Goal: Information Seeking & Learning: Understand process/instructions

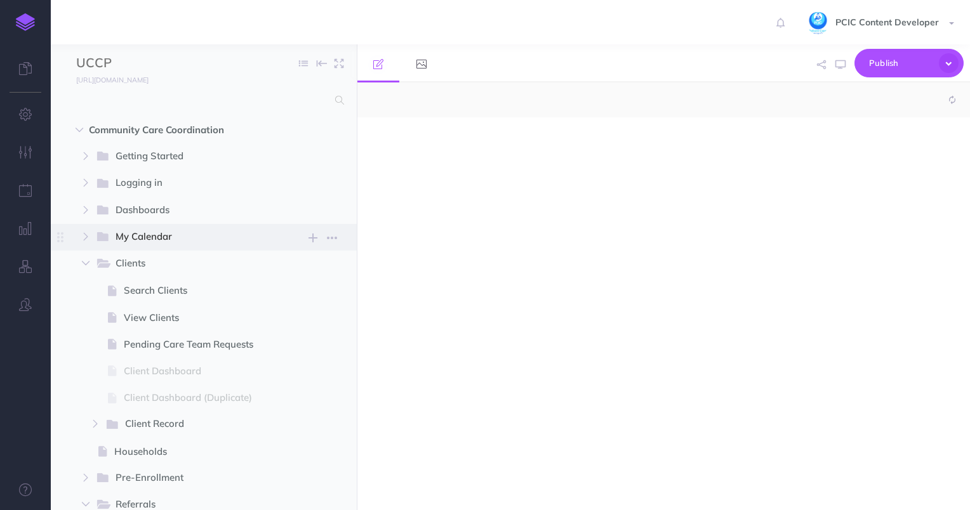
select select "null"
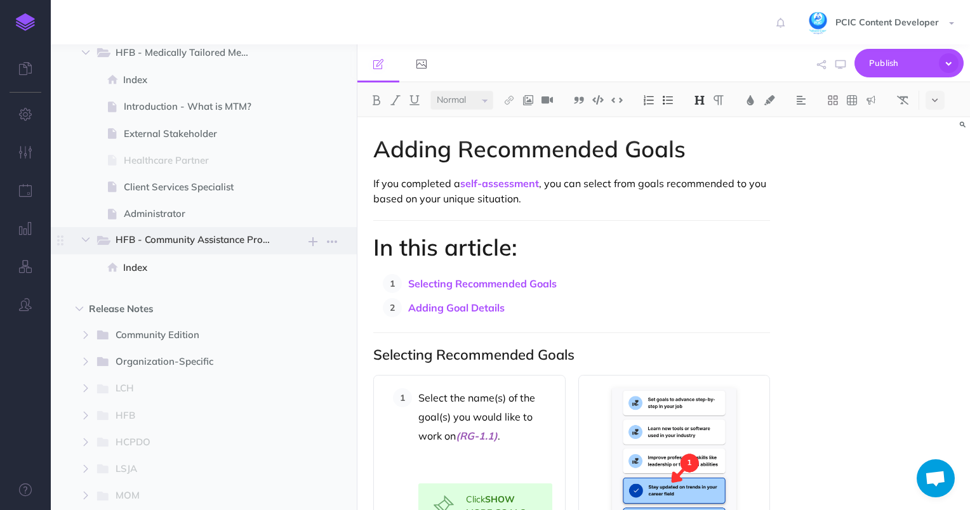
scroll to position [1234, 0]
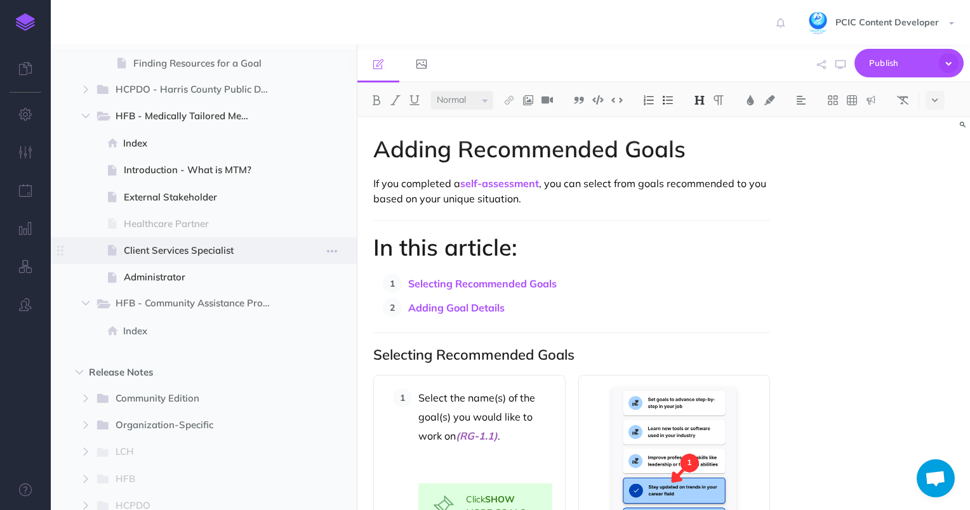
click at [157, 255] on span "Client Services Specialist" at bounding box center [202, 250] width 157 height 15
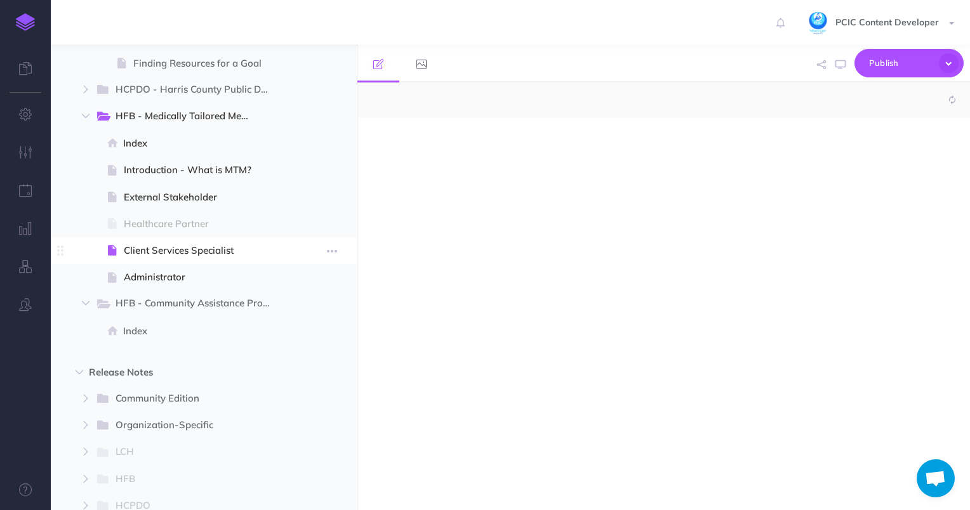
select select "null"
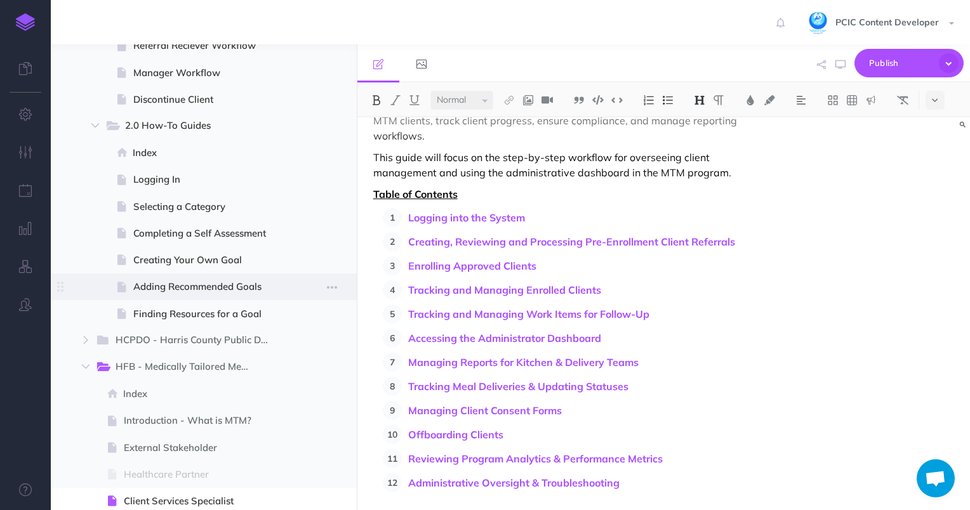
scroll to position [980, 0]
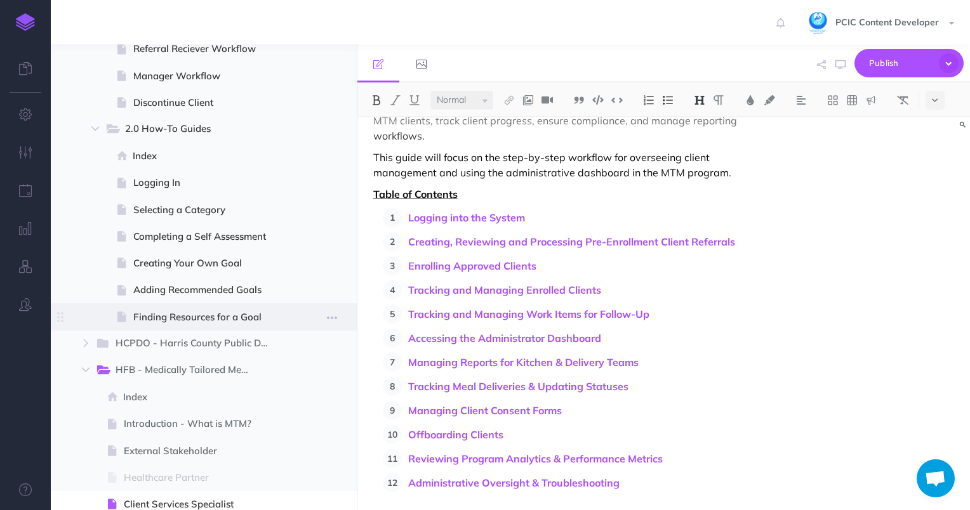
click at [207, 319] on span "Finding Resources for a Goal" at bounding box center [206, 317] width 147 height 15
select select "null"
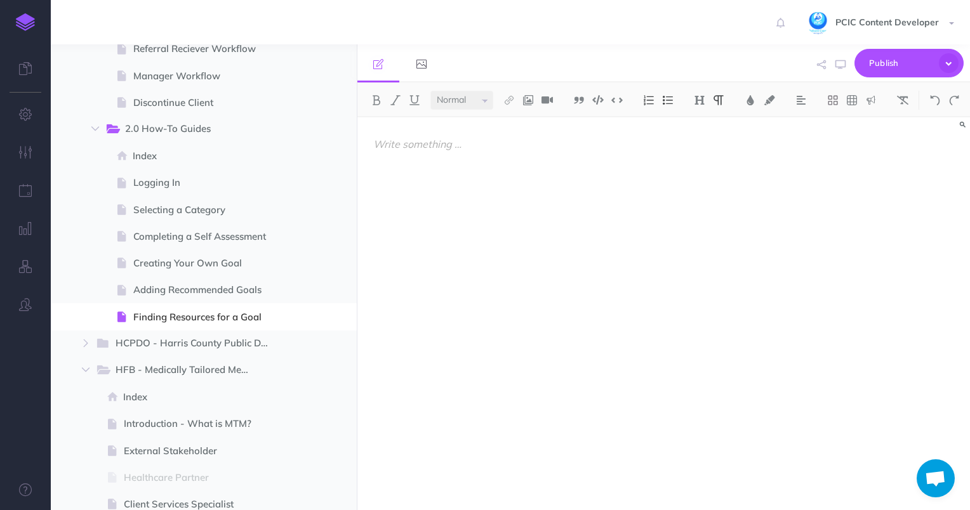
click at [499, 185] on div at bounding box center [571, 307] width 429 height 380
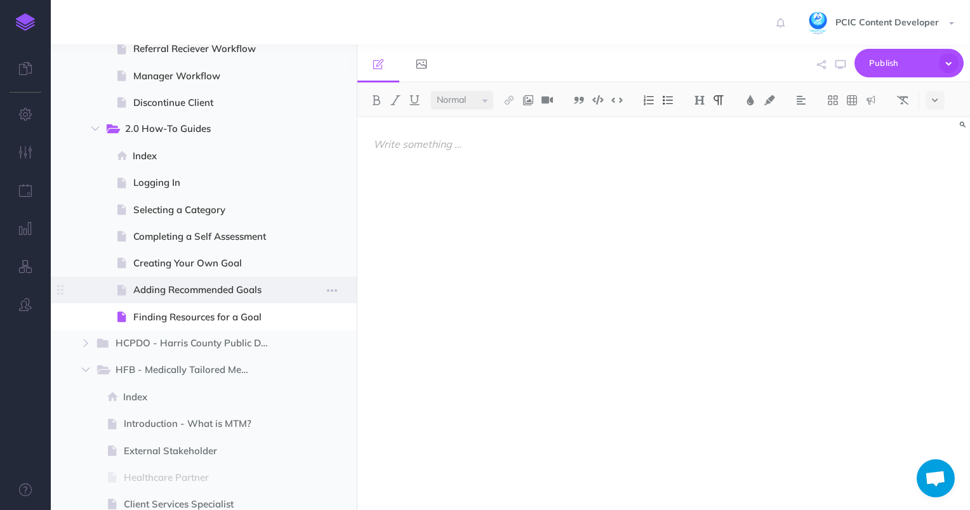
click at [168, 300] on span at bounding box center [204, 290] width 306 height 27
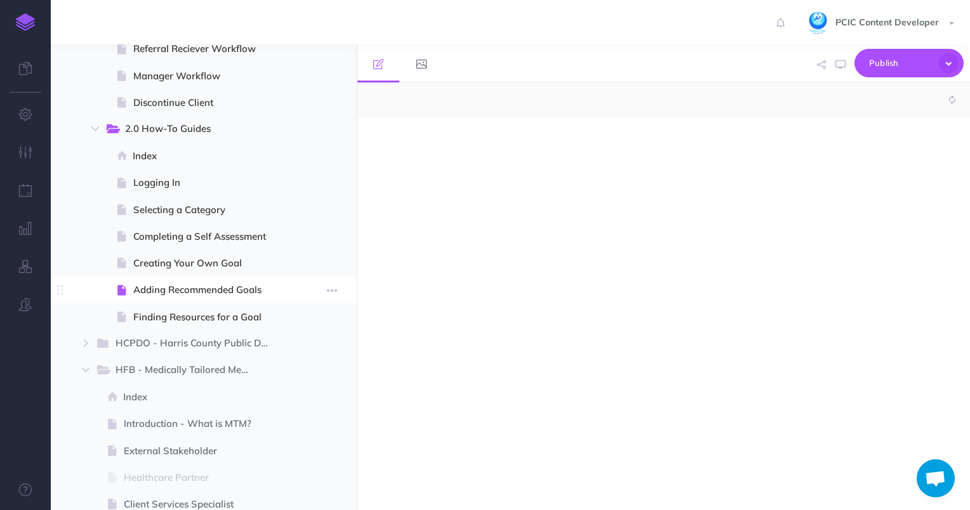
select select "null"
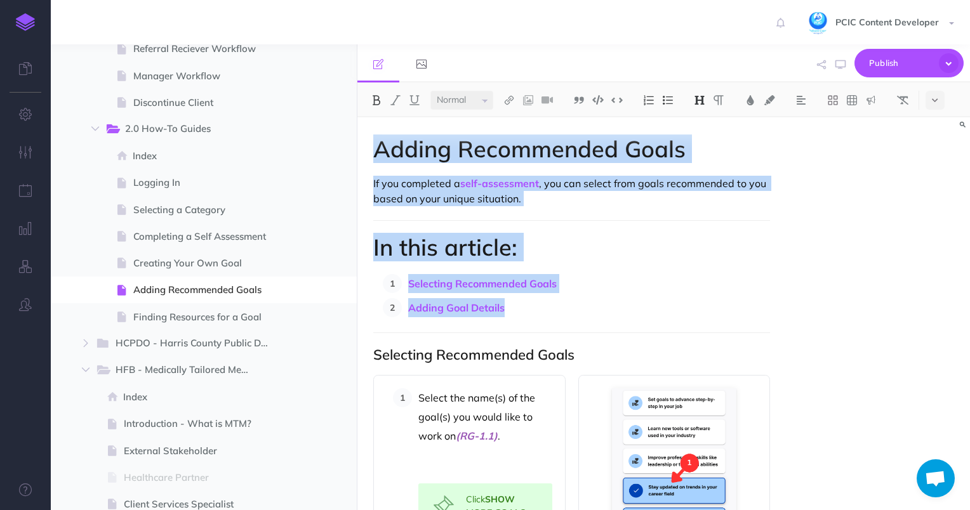
drag, startPoint x: 541, startPoint y: 307, endPoint x: 364, endPoint y: 157, distance: 231.9
copy div "Adding Recommended Goals If you completed a self-assessment , you can select fr…"
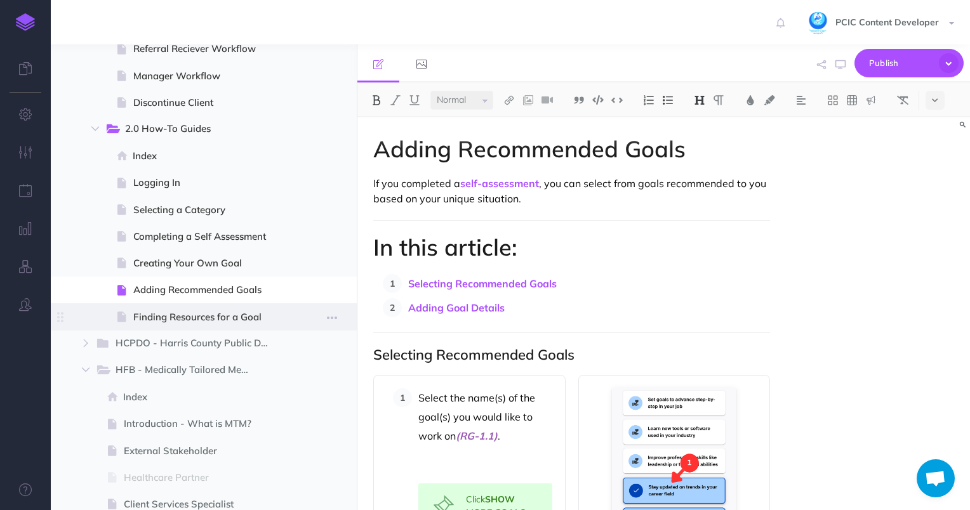
click at [180, 308] on span at bounding box center [204, 316] width 306 height 27
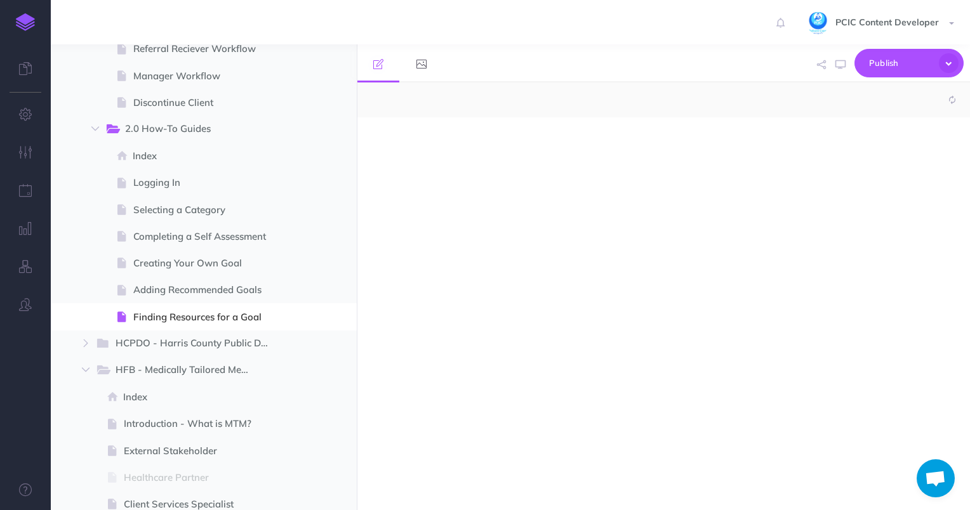
select select "null"
click at [472, 199] on div at bounding box center [571, 307] width 429 height 380
paste div
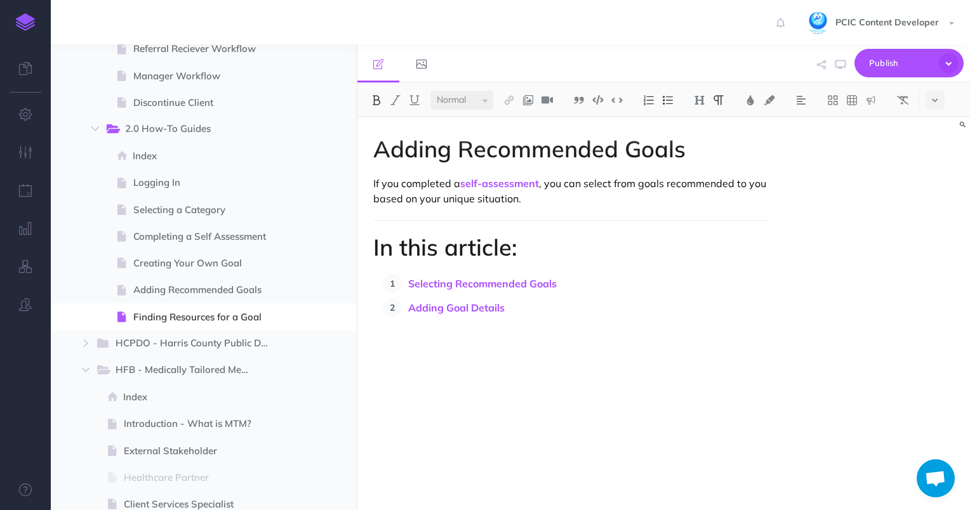
click at [513, 151] on h1 "Adding Recommended Goals" at bounding box center [571, 148] width 397 height 25
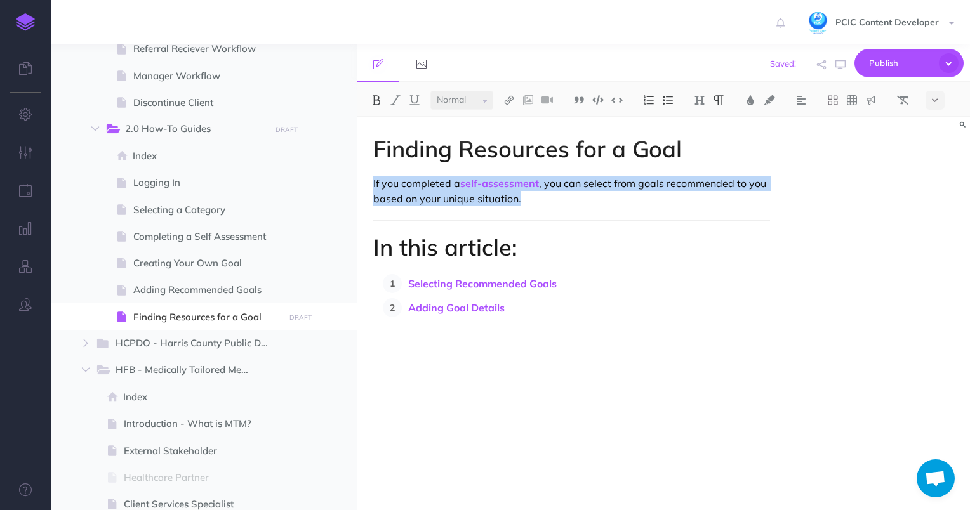
drag, startPoint x: 449, startPoint y: 194, endPoint x: 371, endPoint y: 190, distance: 78.2
click at [371, 190] on div "Finding Resources for a Goal If you completed a self-assessment , you can selec…" at bounding box center [571, 307] width 429 height 380
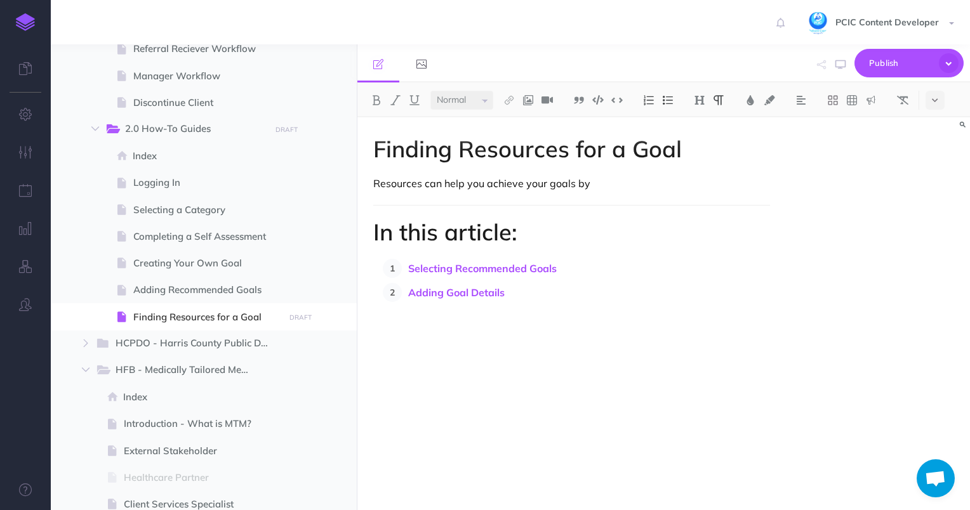
click at [554, 302] on div "Finding Resources for a Goal Resources can help you achieve your goals by In th…" at bounding box center [571, 307] width 429 height 380
click at [939, 107] on button at bounding box center [934, 100] width 19 height 19
click at [937, 173] on button at bounding box center [934, 179] width 19 height 19
click at [473, 346] on p at bounding box center [571, 339] width 397 height 15
drag, startPoint x: 579, startPoint y: 268, endPoint x: 407, endPoint y: 275, distance: 172.1
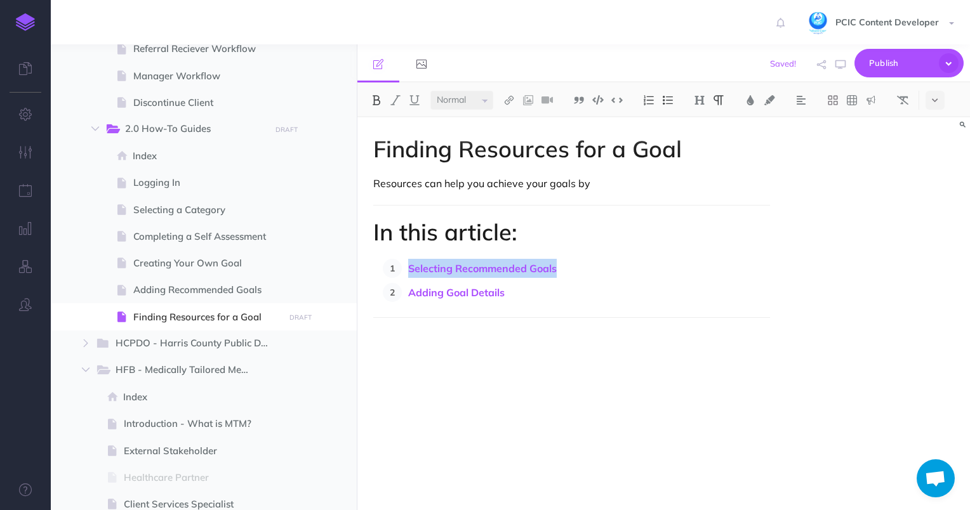
click at [407, 275] on li "Selecting Recommended Goals" at bounding box center [586, 268] width 369 height 19
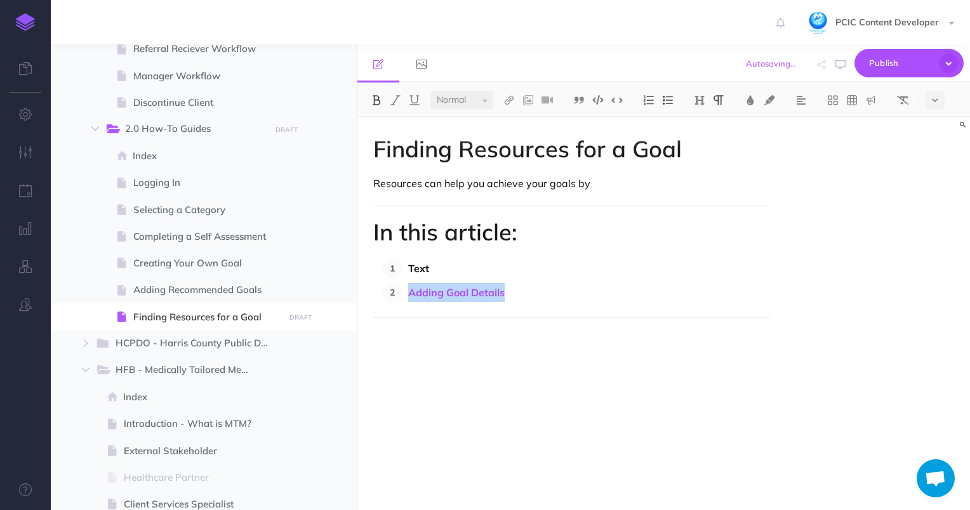
drag, startPoint x: 511, startPoint y: 294, endPoint x: 406, endPoint y: 292, distance: 105.4
click at [406, 292] on li "Adding Goal Details" at bounding box center [586, 292] width 369 height 19
click at [460, 416] on div "Finding Resources for a Goal Resources can help you achieve your goals by In th…" at bounding box center [571, 307] width 429 height 380
click at [704, 102] on img at bounding box center [699, 100] width 11 height 10
click at [700, 142] on button "H2" at bounding box center [699, 141] width 19 height 19
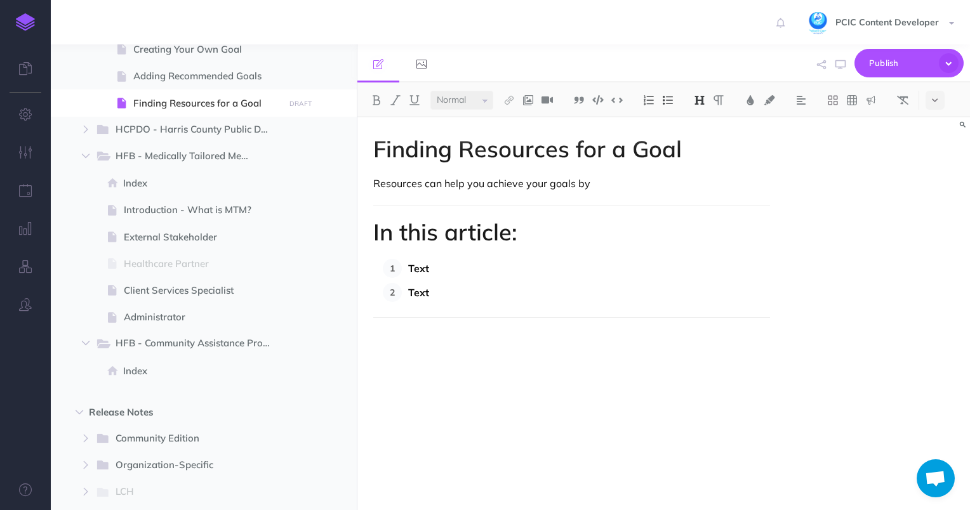
scroll to position [1234, 0]
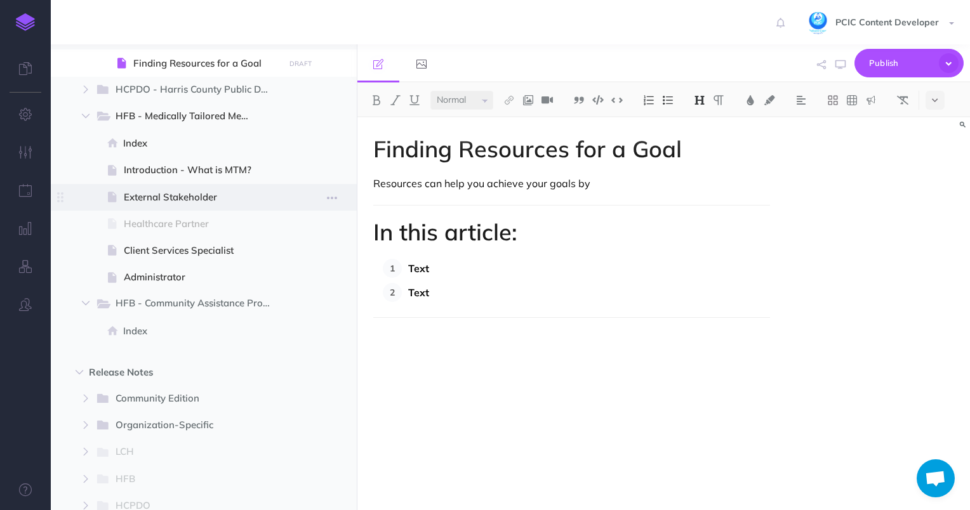
click at [147, 194] on span "External Stakeholder" at bounding box center [202, 197] width 157 height 15
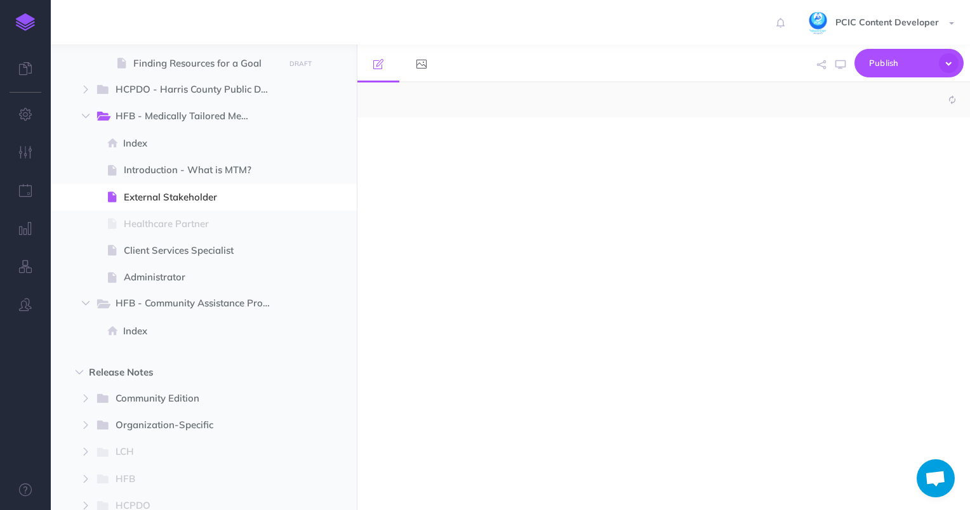
select select "null"
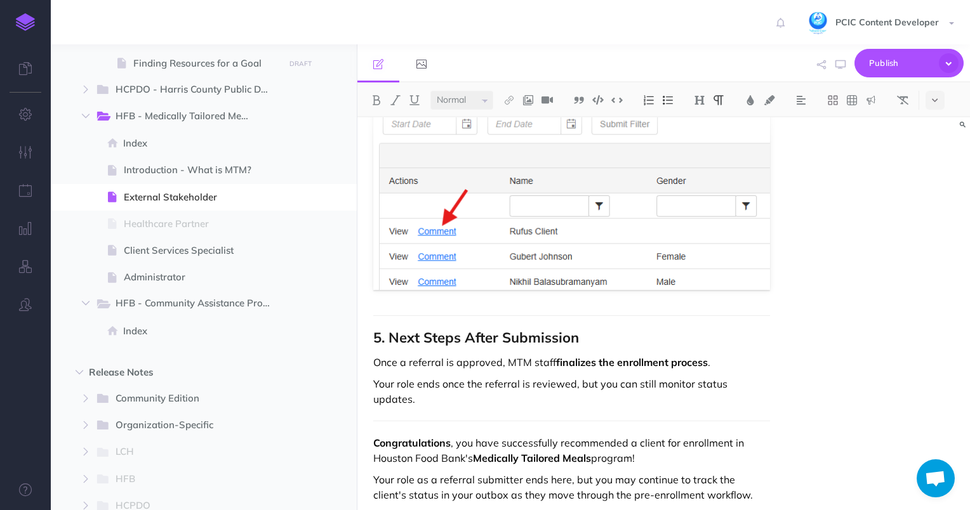
scroll to position [5817, 0]
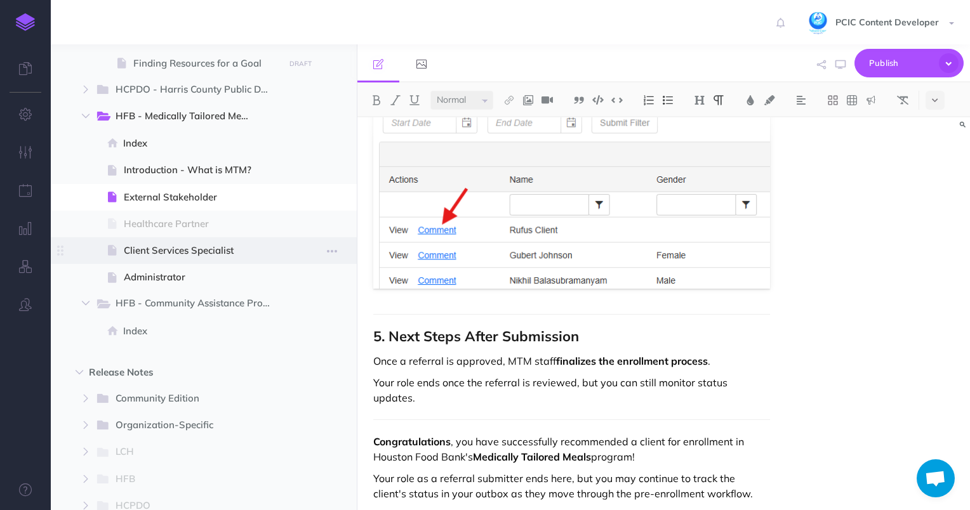
click at [241, 259] on span at bounding box center [204, 250] width 306 height 27
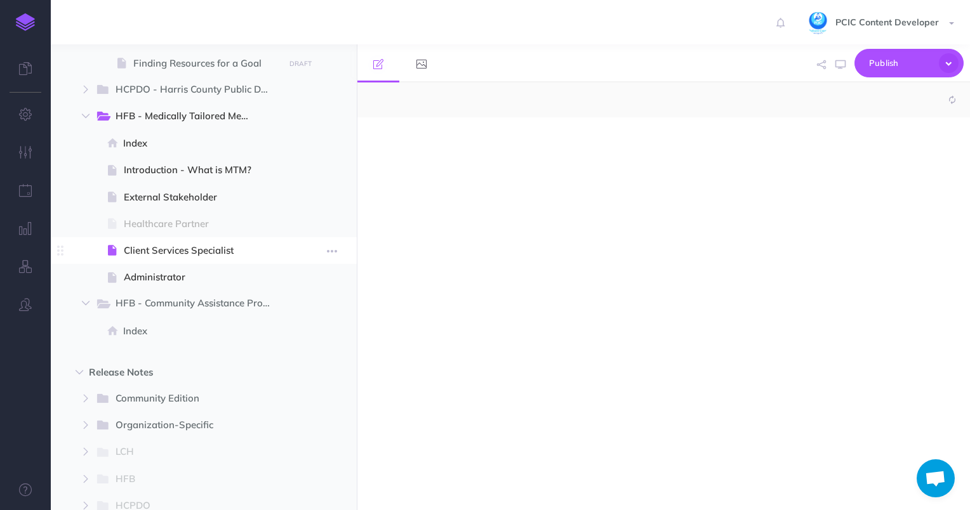
select select "null"
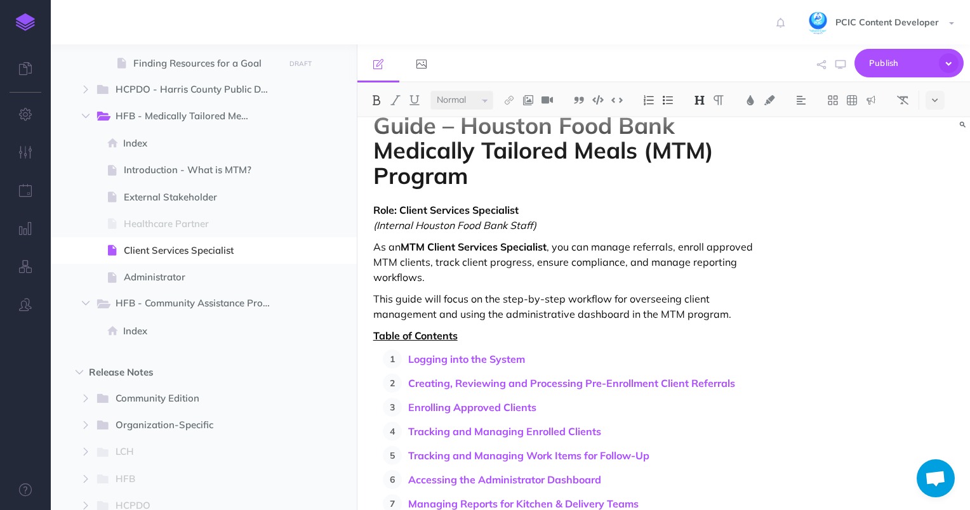
scroll to position [317, 0]
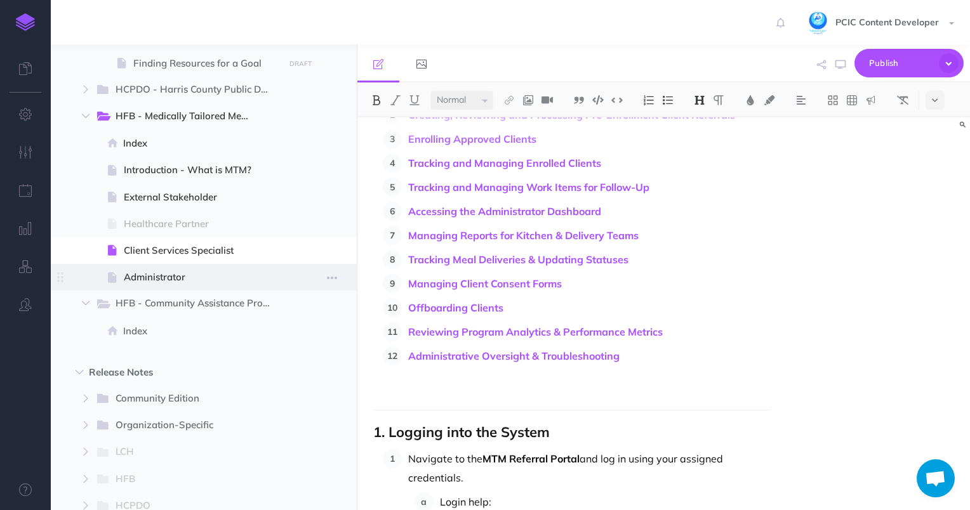
click at [191, 271] on span "Administrator" at bounding box center [202, 277] width 157 height 15
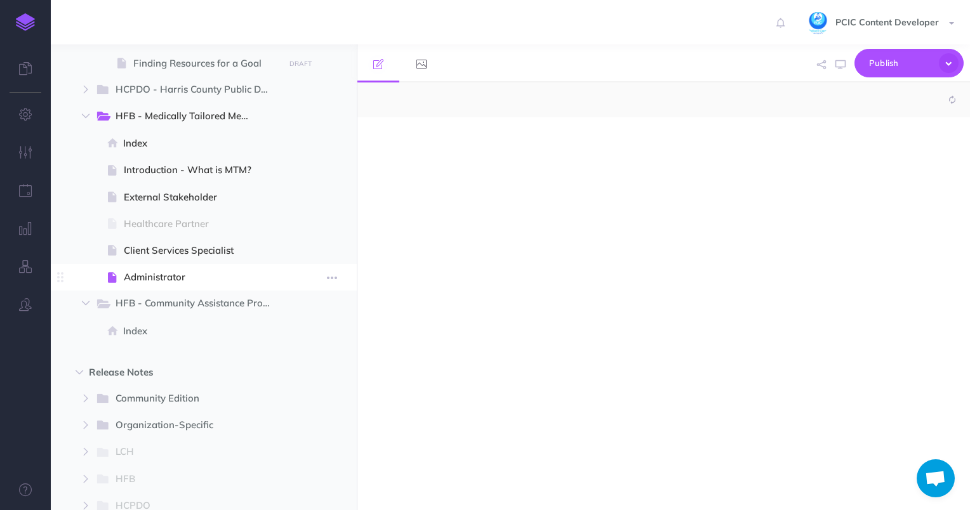
select select "null"
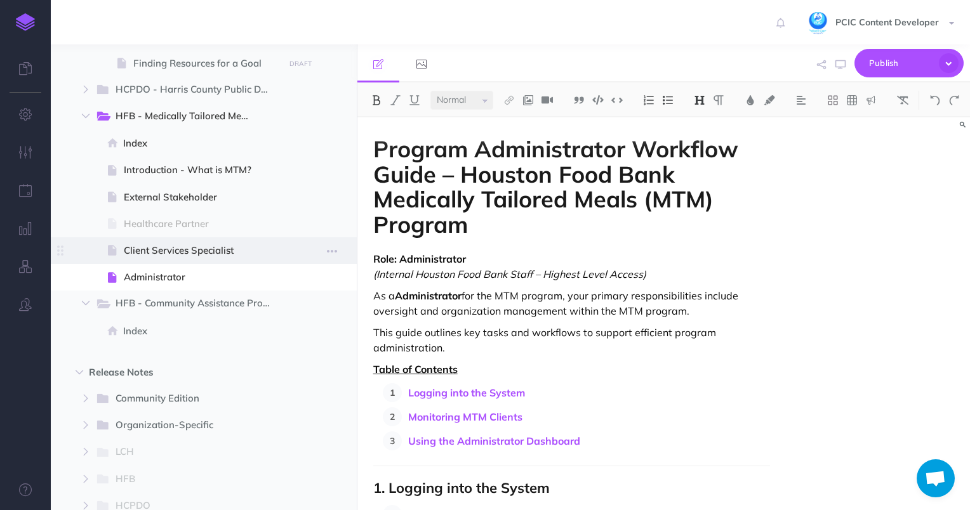
click at [232, 251] on span "Client Services Specialist" at bounding box center [202, 250] width 157 height 15
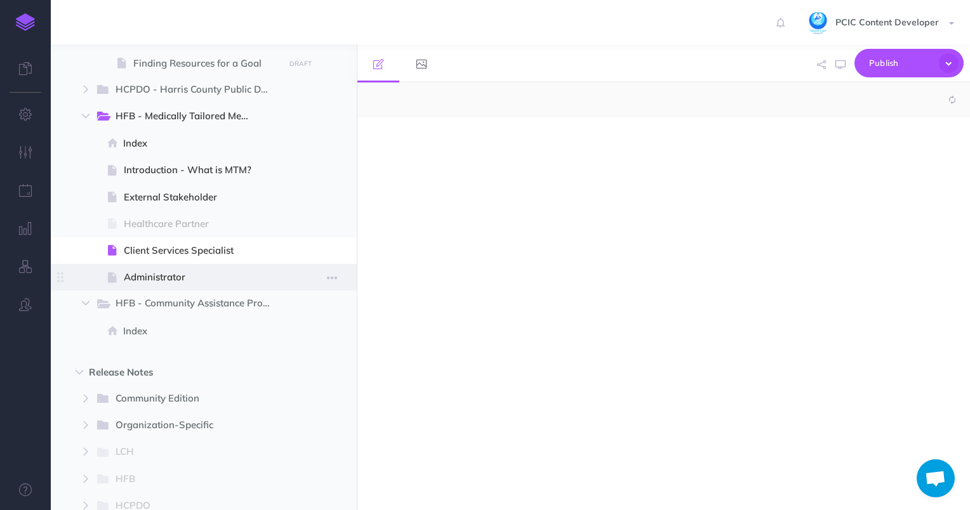
select select "null"
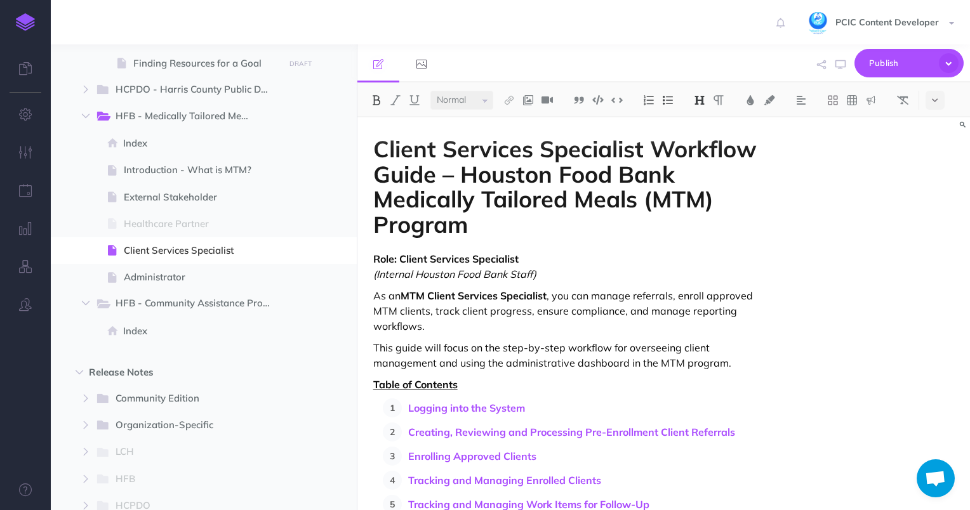
scroll to position [190, 0]
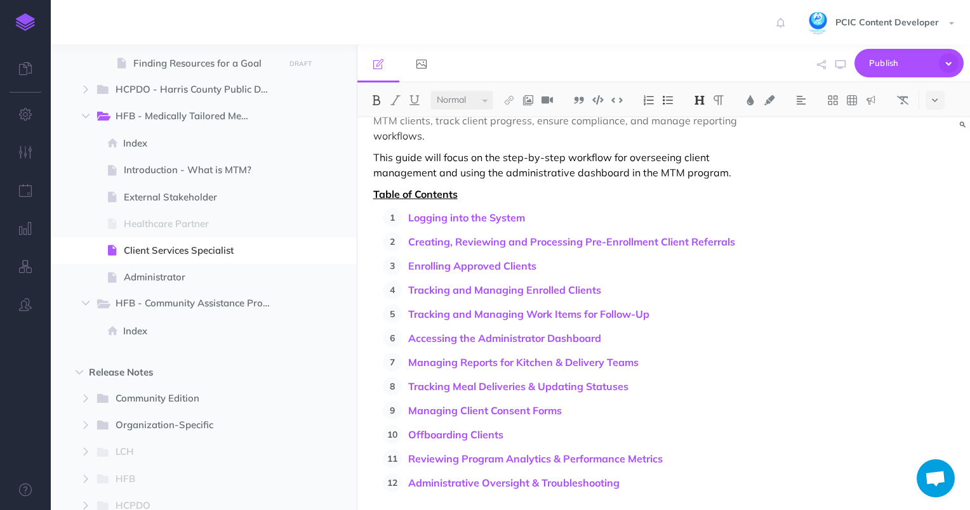
click at [586, 435] on p "Offboarding Clients" at bounding box center [589, 434] width 362 height 19
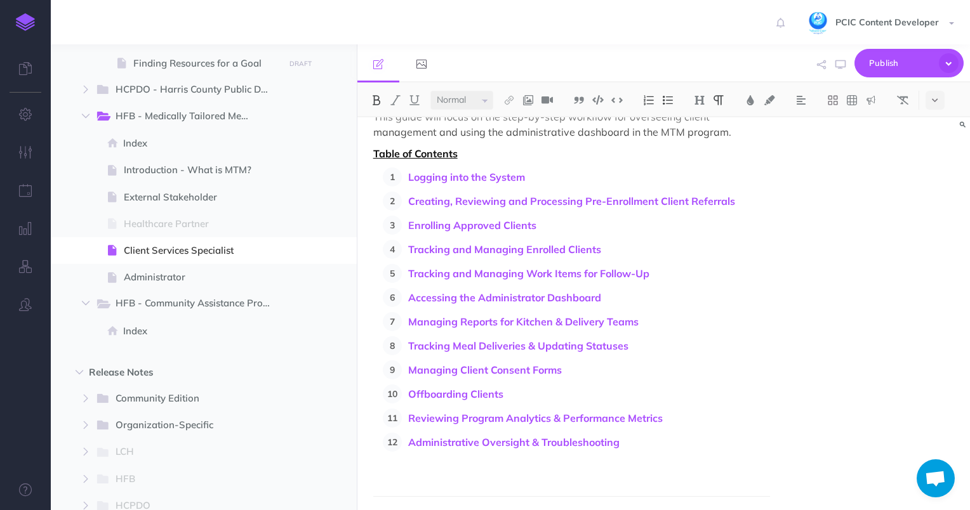
scroll to position [254, 0]
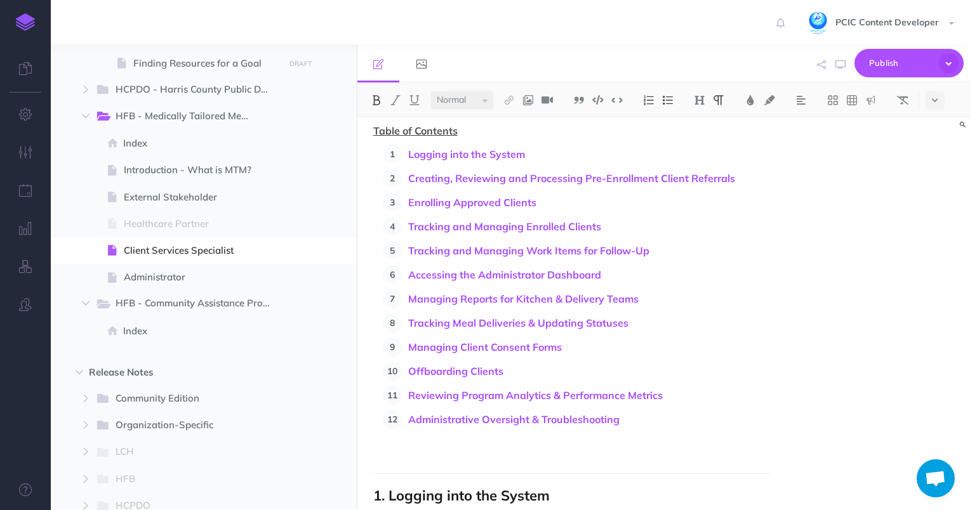
click at [678, 395] on p "Reviewing Program Analytics & Performance Metrics" at bounding box center [589, 395] width 362 height 19
click at [524, 396] on link "Reviewing Program Analytics & Performance Metrics" at bounding box center [535, 395] width 254 height 13
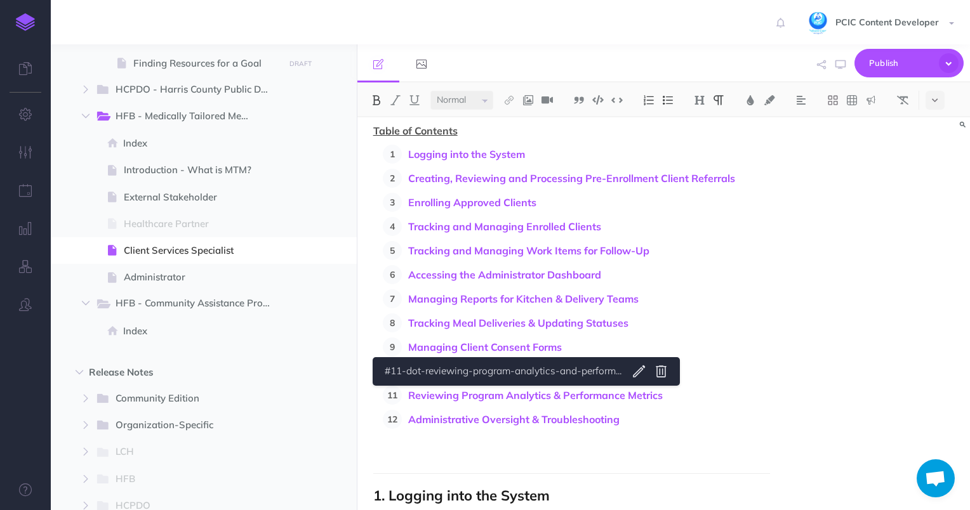
click at [669, 390] on p "Reviewing Program Analytics & Performance Metrics" at bounding box center [589, 395] width 362 height 19
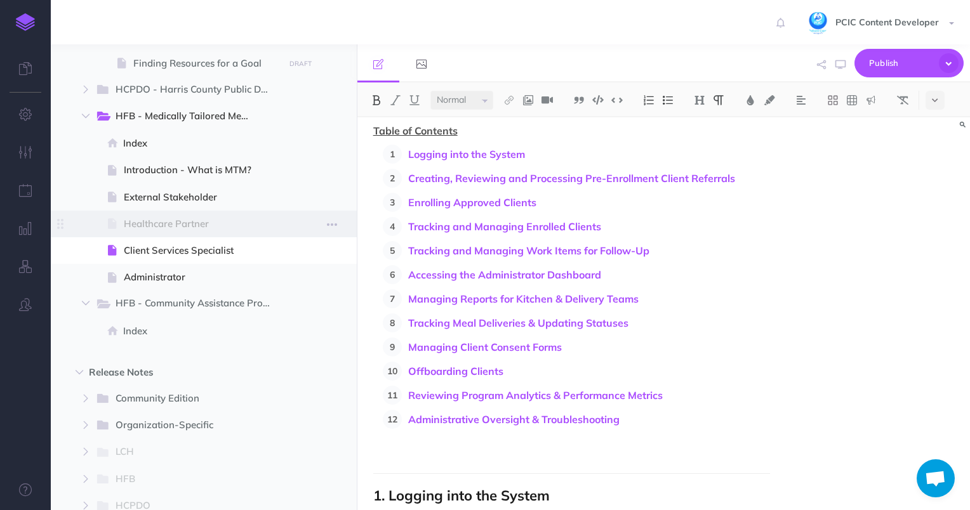
click at [176, 221] on span "Healthcare Partner" at bounding box center [202, 223] width 157 height 15
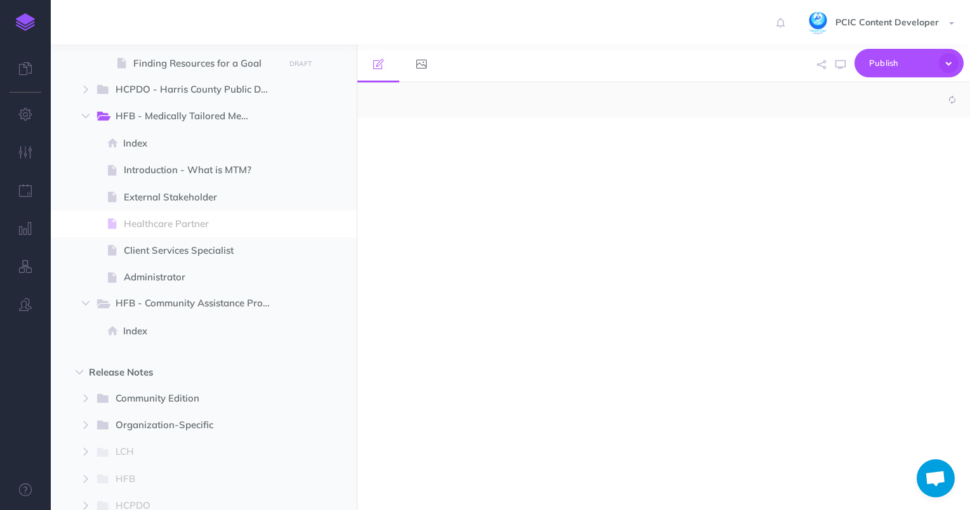
select select "null"
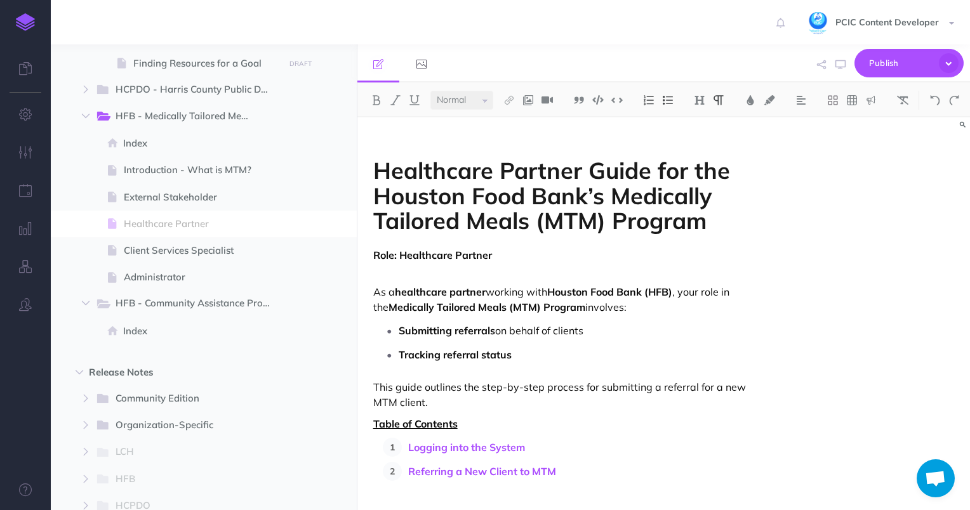
click at [454, 328] on strong "Submitting referrals" at bounding box center [447, 330] width 96 height 13
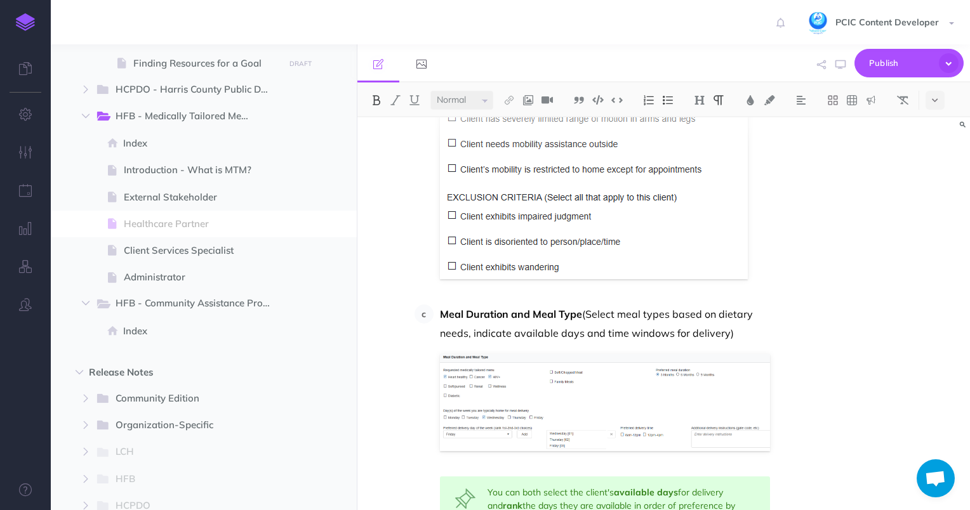
scroll to position [5184, 0]
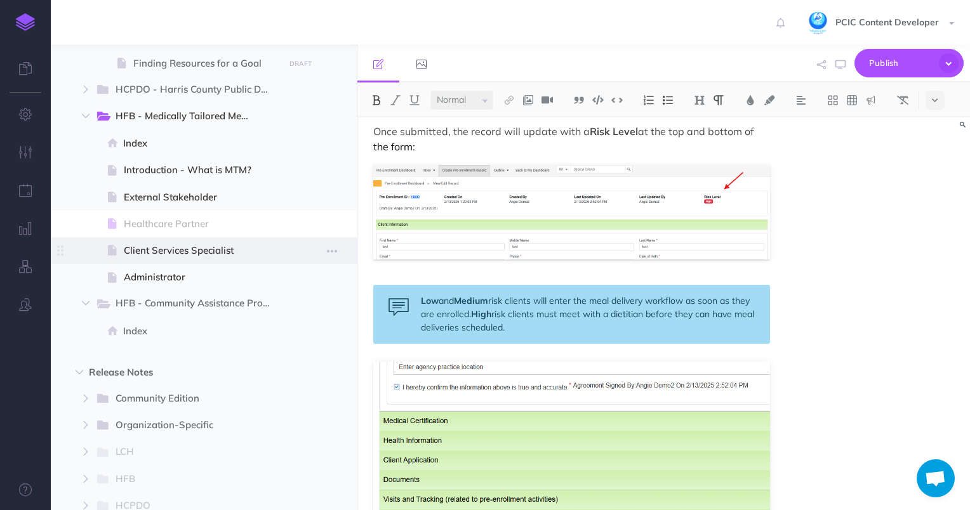
click at [234, 246] on span "Client Services Specialist" at bounding box center [202, 250] width 157 height 15
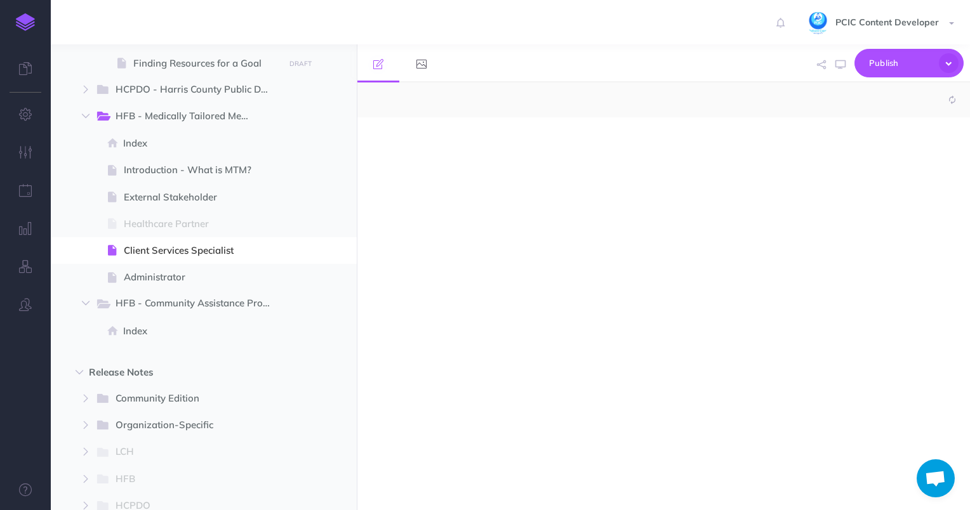
select select "null"
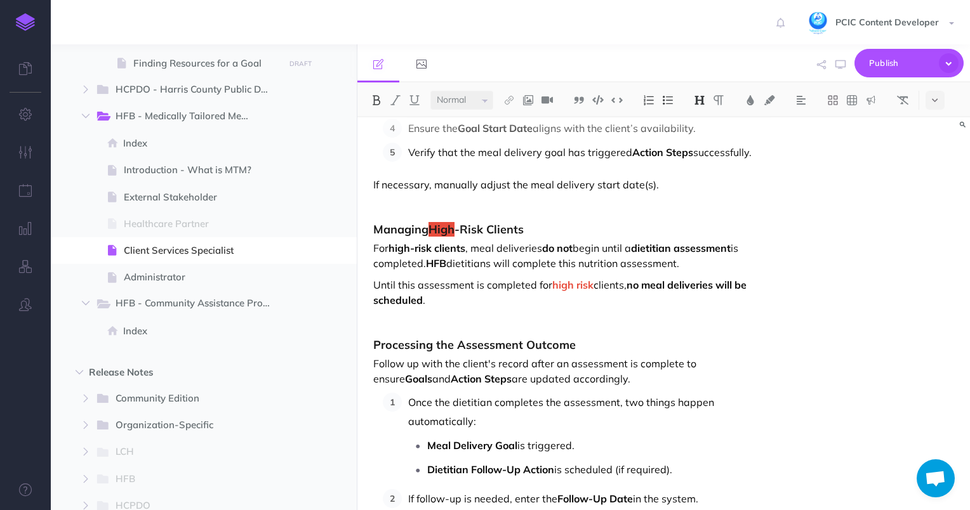
scroll to position [10619, 0]
